Goal: Information Seeking & Learning: Learn about a topic

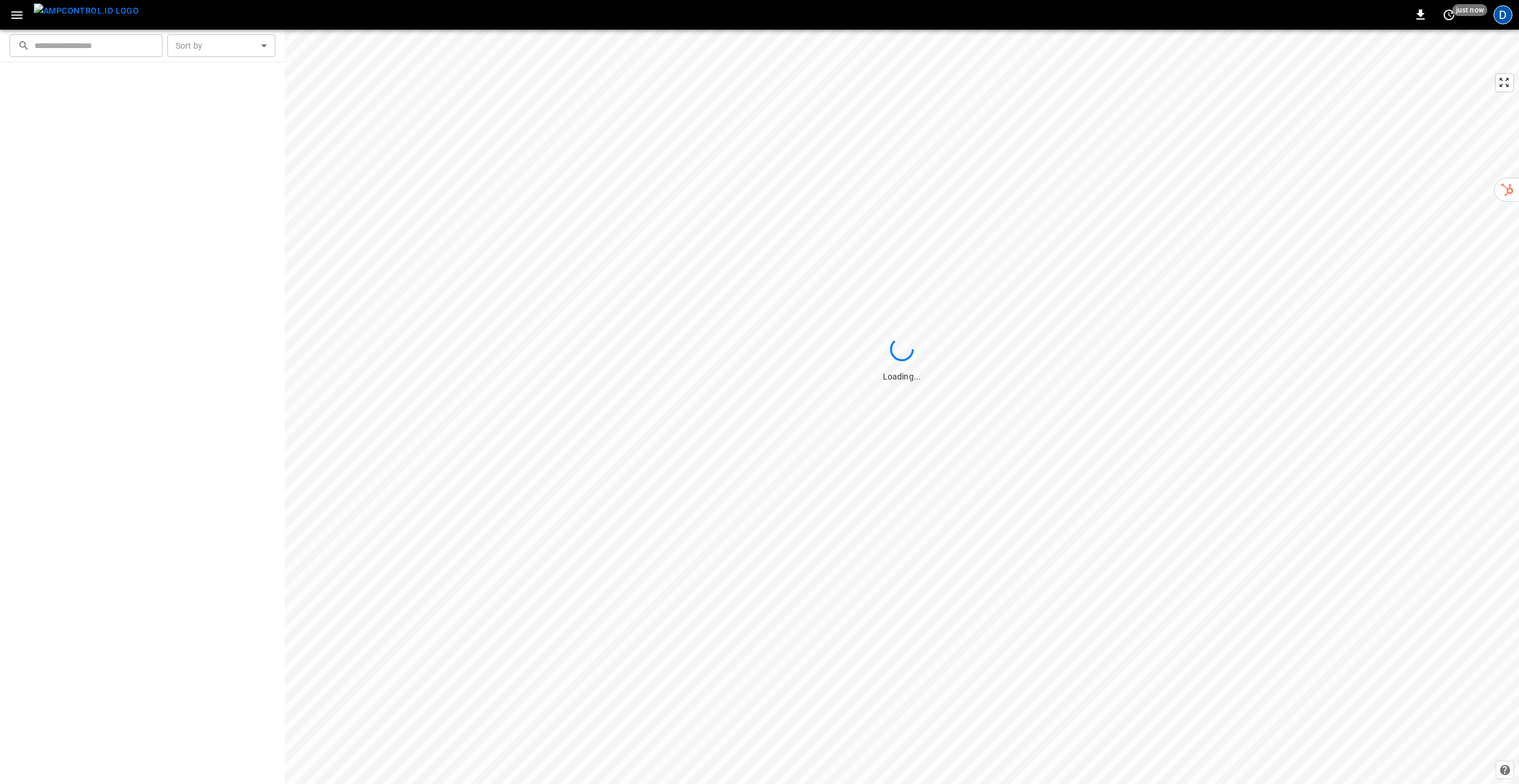
click at [1496, 18] on div "D" at bounding box center [1503, 14] width 19 height 19
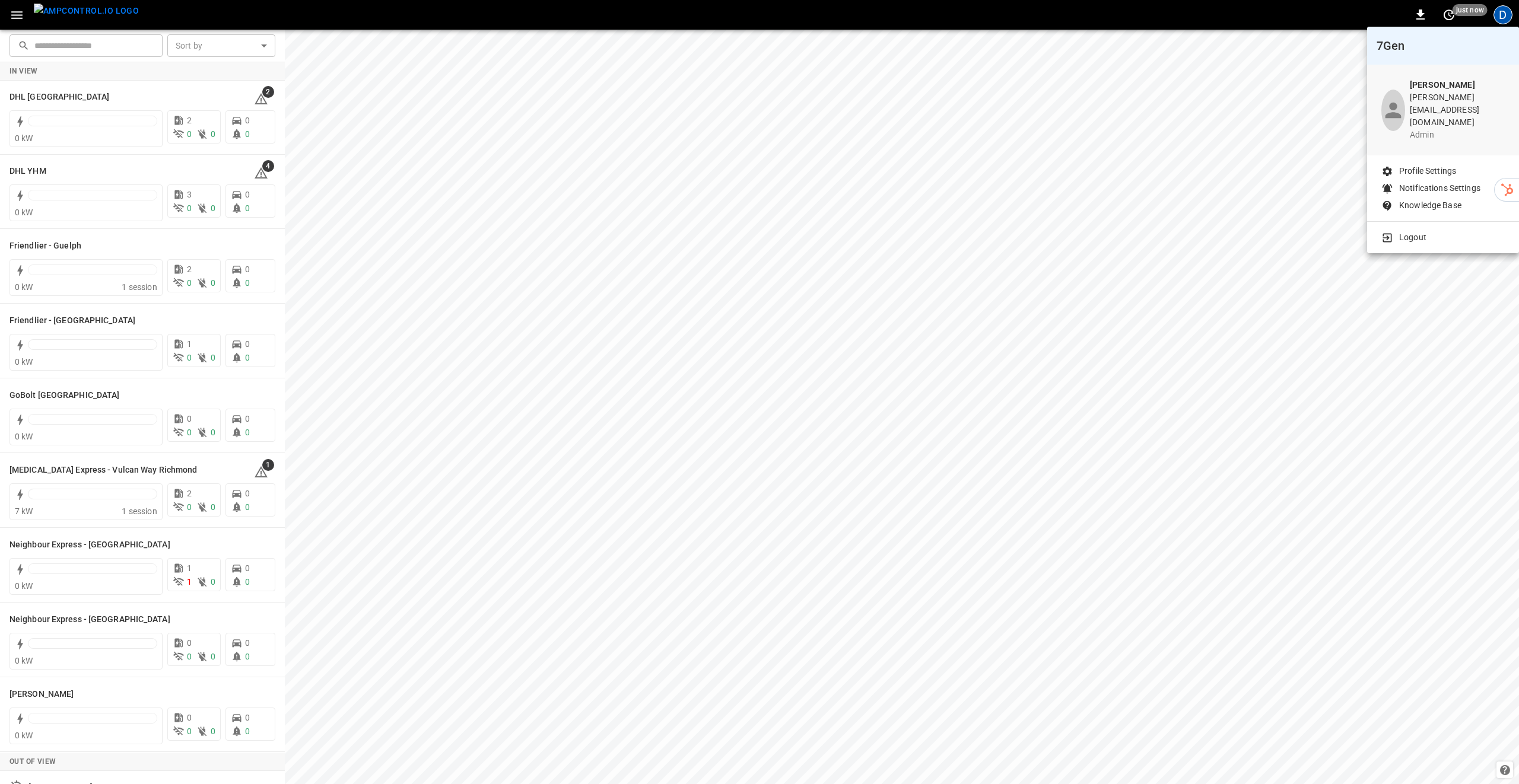
click at [1421, 199] on p "Knowledge Base" at bounding box center [1430, 205] width 62 height 12
